Goal: Check status

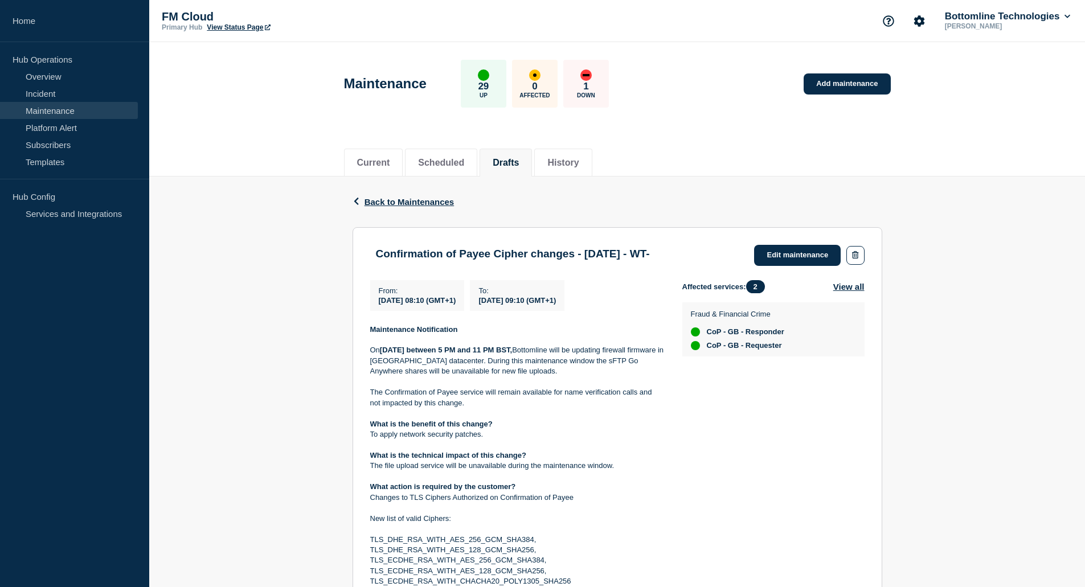
scroll to position [312, 0]
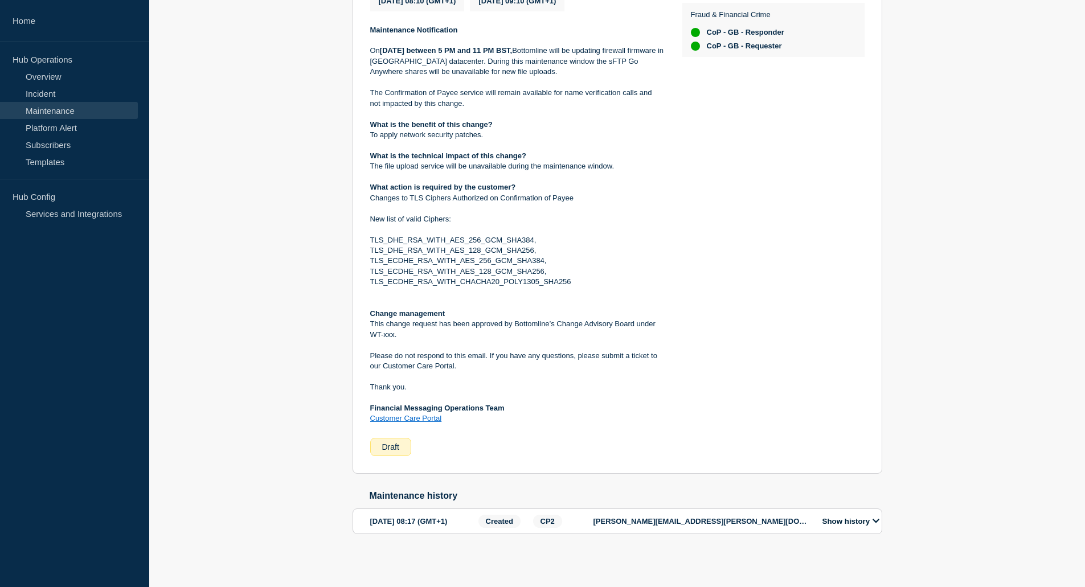
click at [856, 518] on button "Show history" at bounding box center [851, 522] width 64 height 10
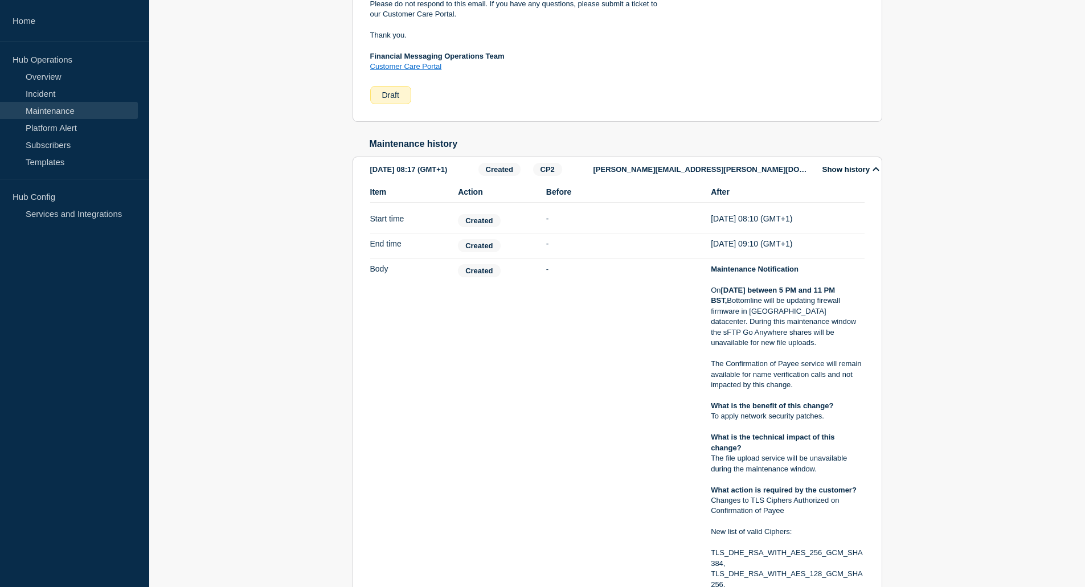
scroll to position [552, 0]
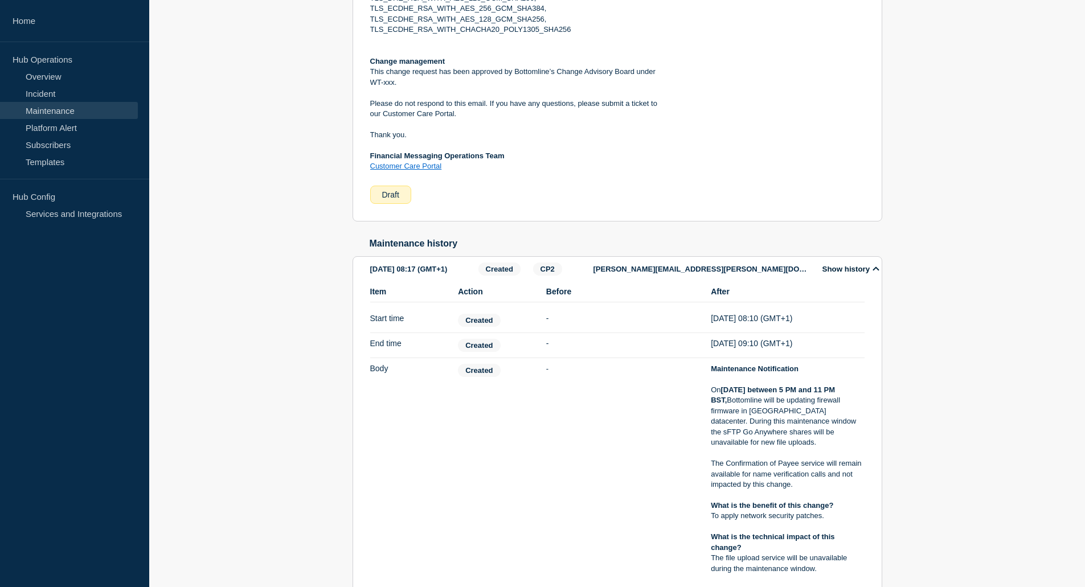
click at [871, 276] on div "Show history" at bounding box center [847, 269] width 69 height 13
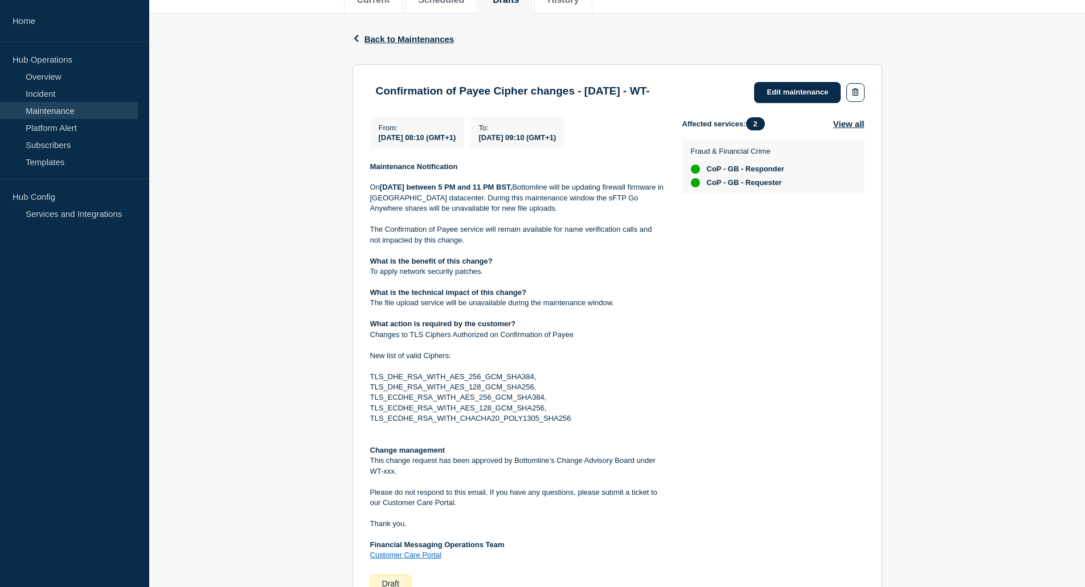
scroll to position [0, 0]
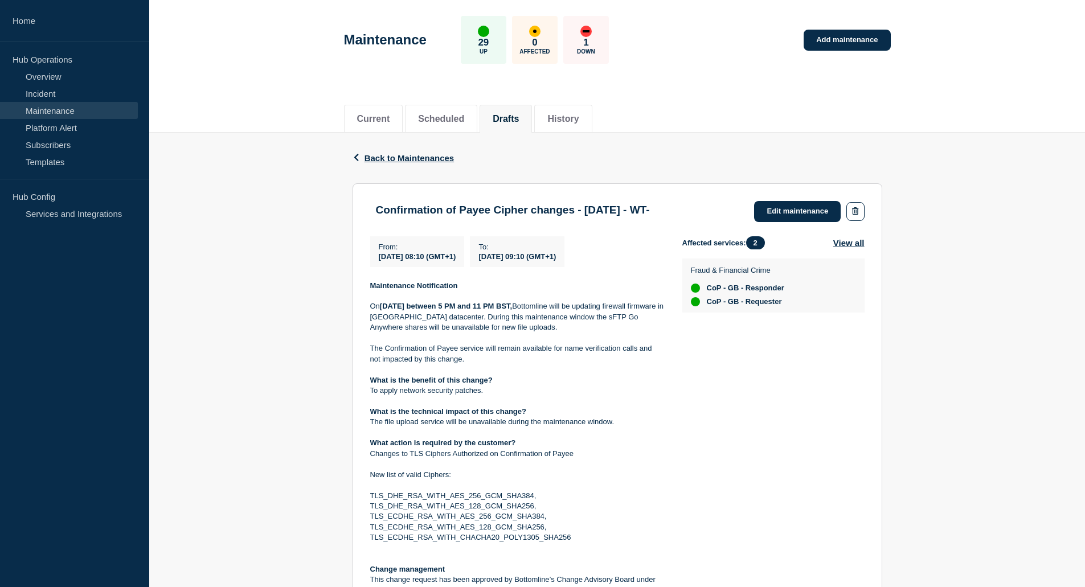
scroll to position [57, 0]
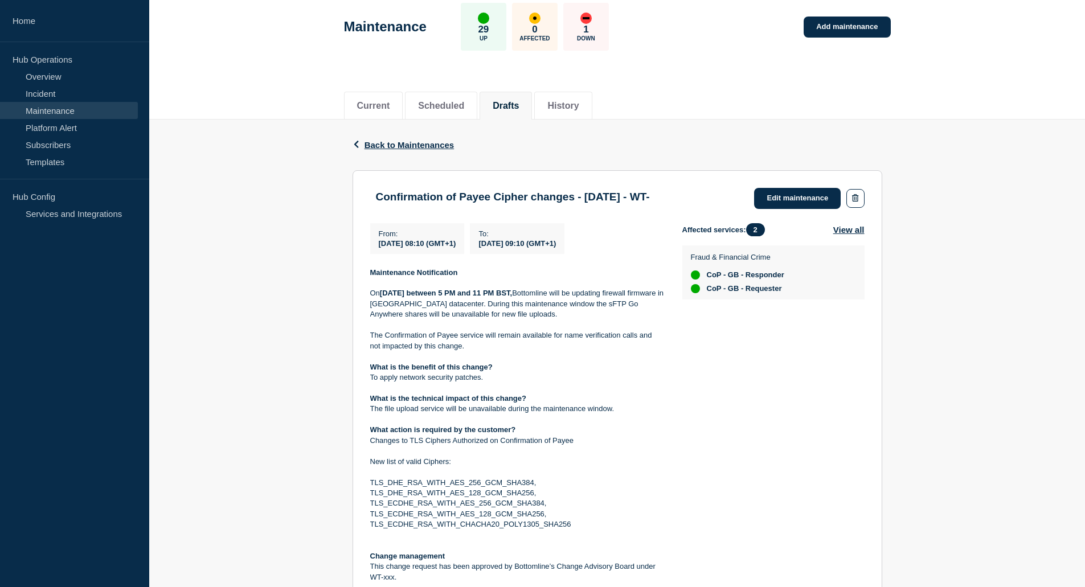
click at [421, 304] on p "On Saturday 2nd August between 5 PM and 11 PM BST, Bottomline will be updating …" at bounding box center [517, 303] width 294 height 31
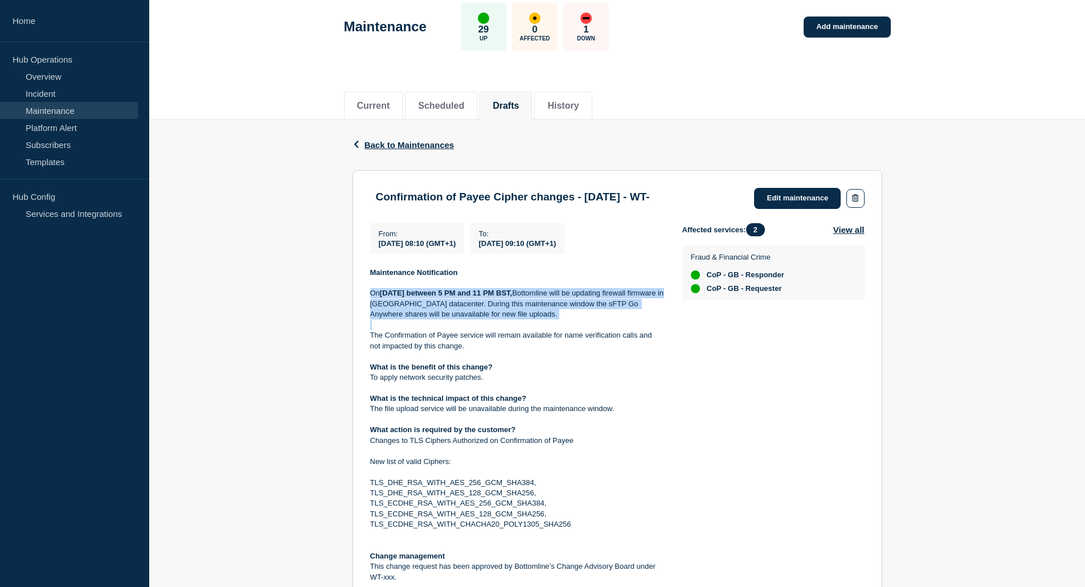
click at [421, 304] on p "On Saturday 2nd August between 5 PM and 11 PM BST, Bottomline will be updating …" at bounding box center [517, 303] width 294 height 31
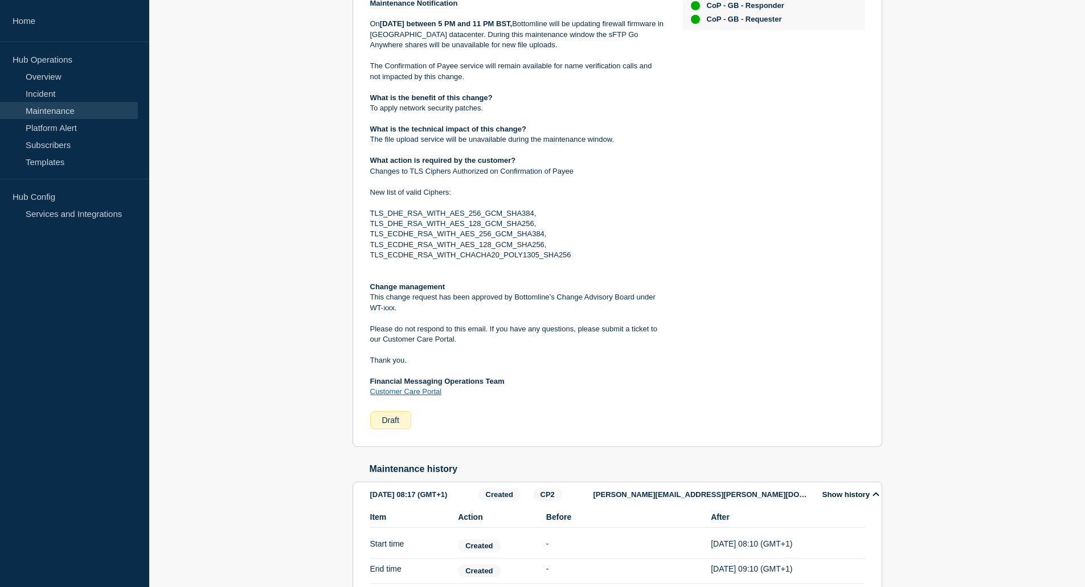
scroll to position [342, 0]
